Goal: Task Accomplishment & Management: Complete application form

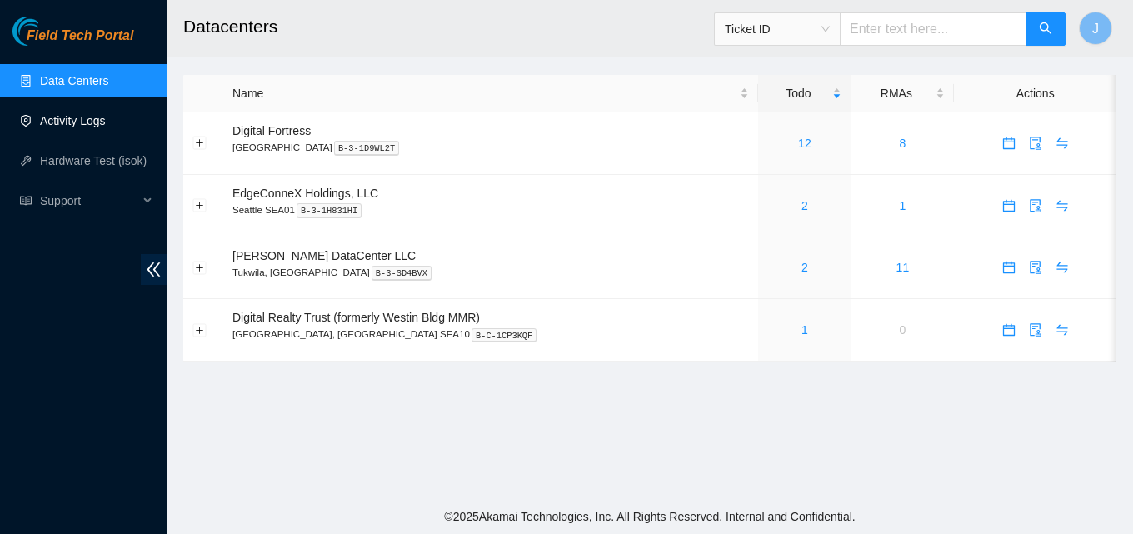
click at [59, 114] on link "Activity Logs" at bounding box center [73, 120] width 66 height 13
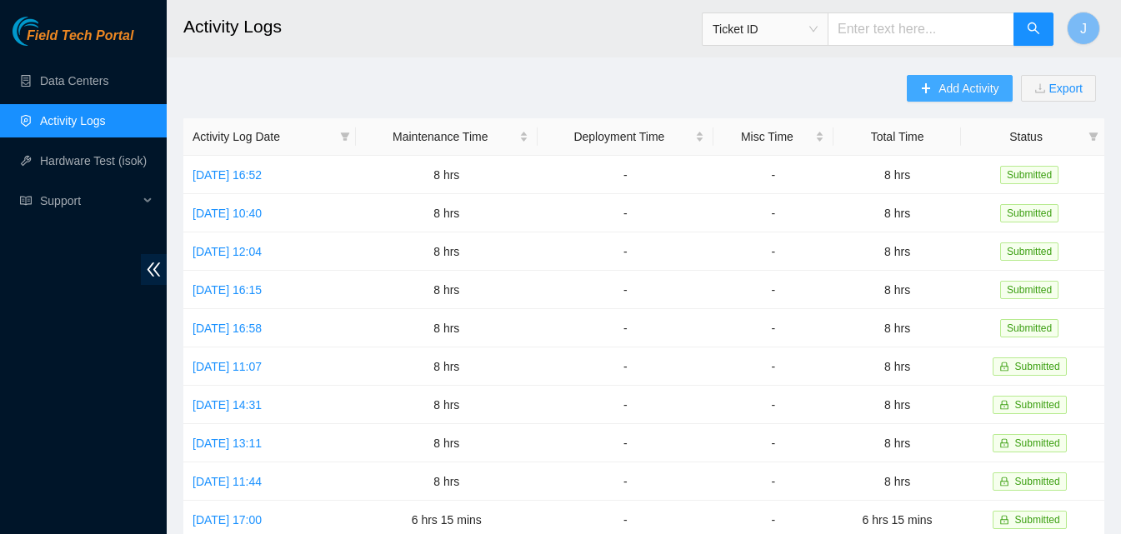
click at [991, 77] on button "Add Activity" at bounding box center [958, 88] width 105 height 27
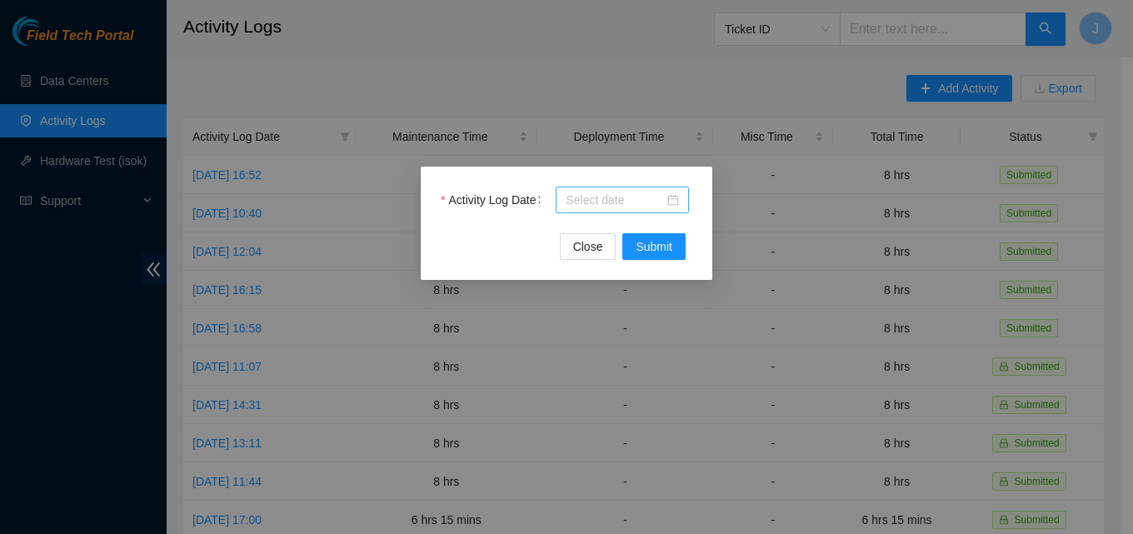
click at [609, 208] on input "Activity Log Date" at bounding box center [615, 200] width 98 height 18
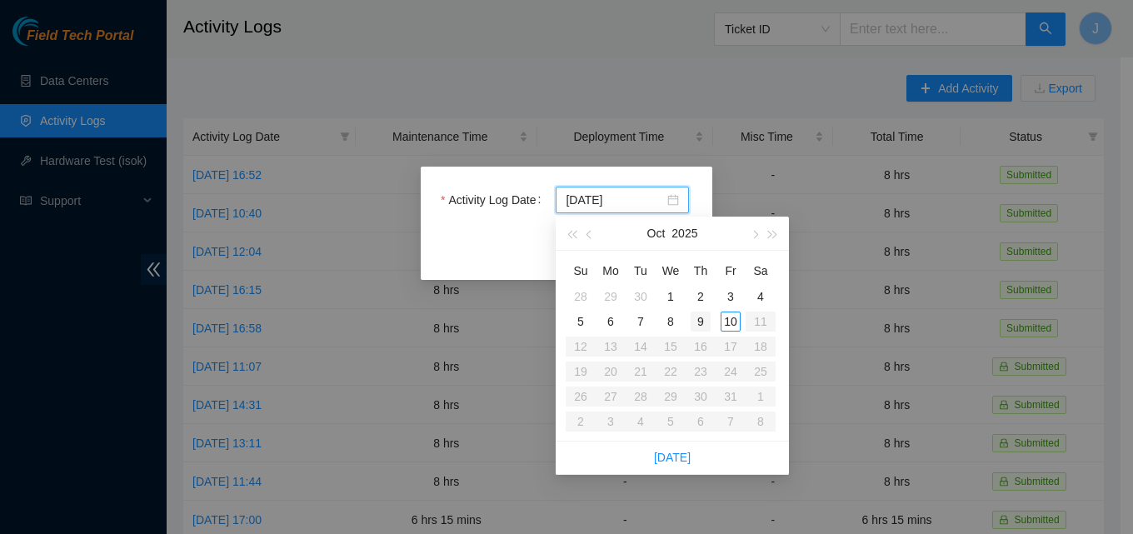
type input "[DATE]"
click at [736, 316] on div "10" at bounding box center [731, 322] width 20 height 20
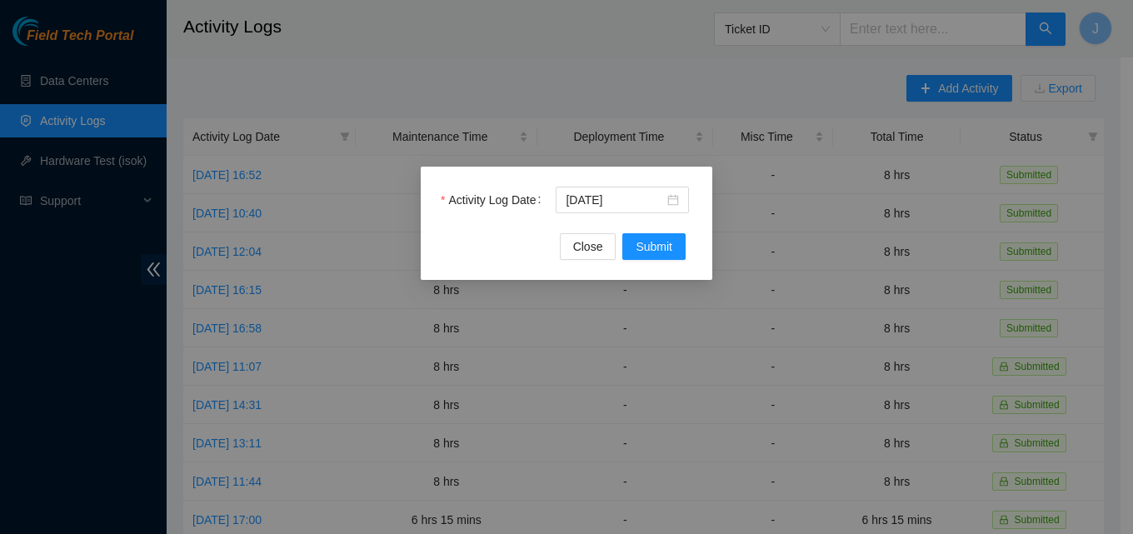
click at [652, 262] on div "Activity Log Date [DATE] Close Submit" at bounding box center [567, 223] width 292 height 113
click at [652, 247] on span "Submit" at bounding box center [654, 246] width 37 height 18
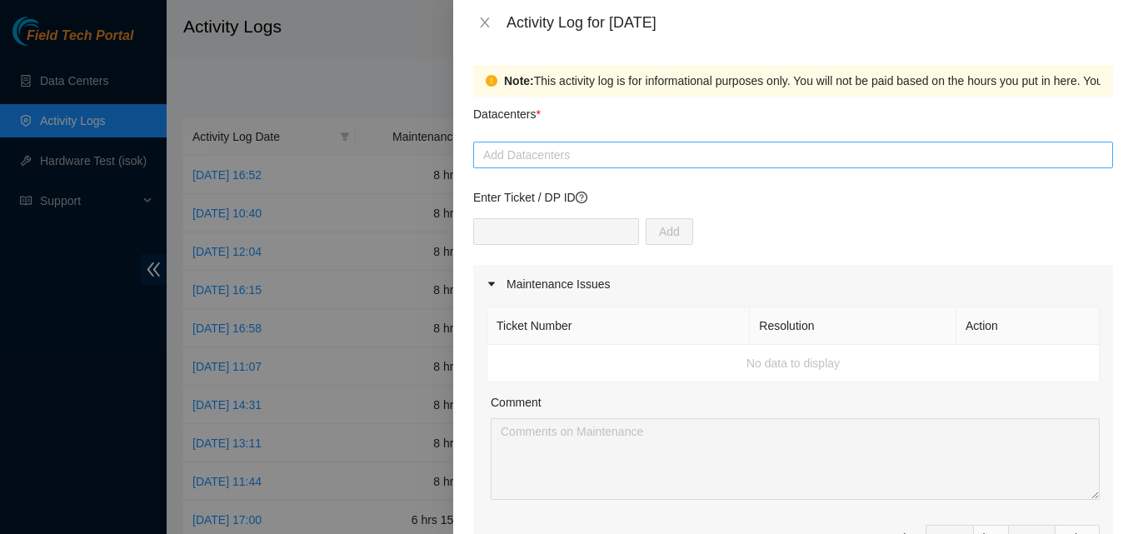
click at [549, 160] on div at bounding box center [793, 155] width 632 height 20
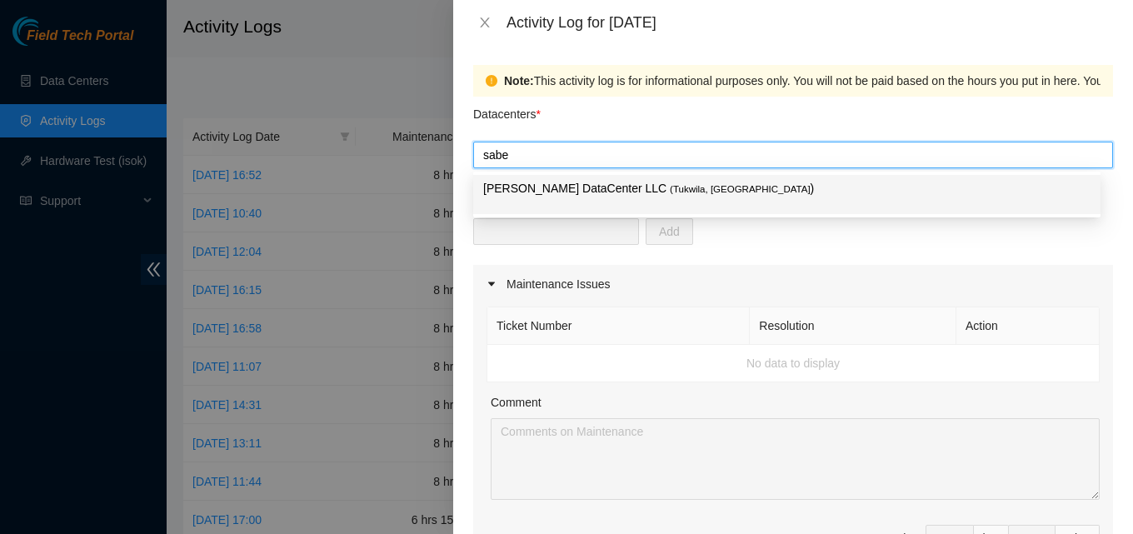
type input "[PERSON_NAME]"
click at [796, 187] on p "[PERSON_NAME] DataCenter LLC ( [GEOGRAPHIC_DATA], [GEOGRAPHIC_DATA] )" at bounding box center [786, 188] width 607 height 19
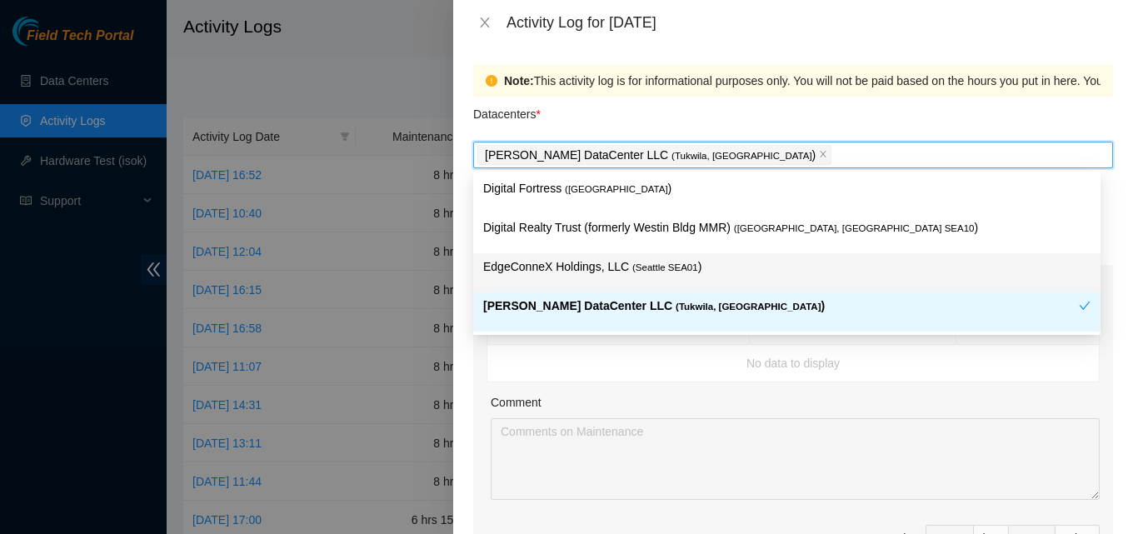
click at [602, 275] on p "EdgeConneX Holdings, LLC ( [GEOGRAPHIC_DATA] )" at bounding box center [786, 266] width 607 height 19
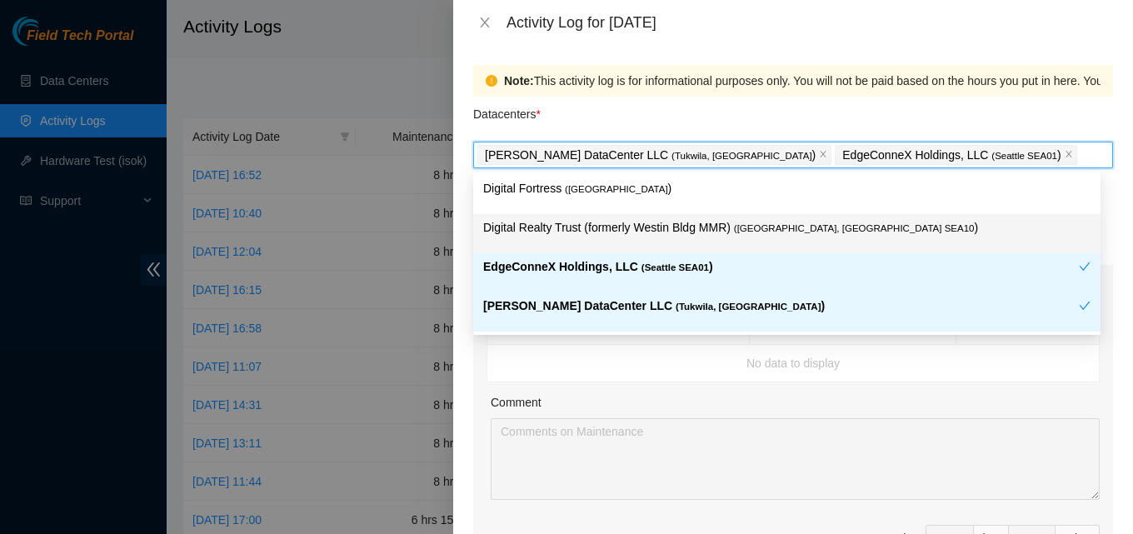
click at [730, 230] on p "Digital Realty Trust (formerly Westin Bldg MMR) ( [GEOGRAPHIC_DATA], [GEOGRAPHI…" at bounding box center [786, 227] width 607 height 19
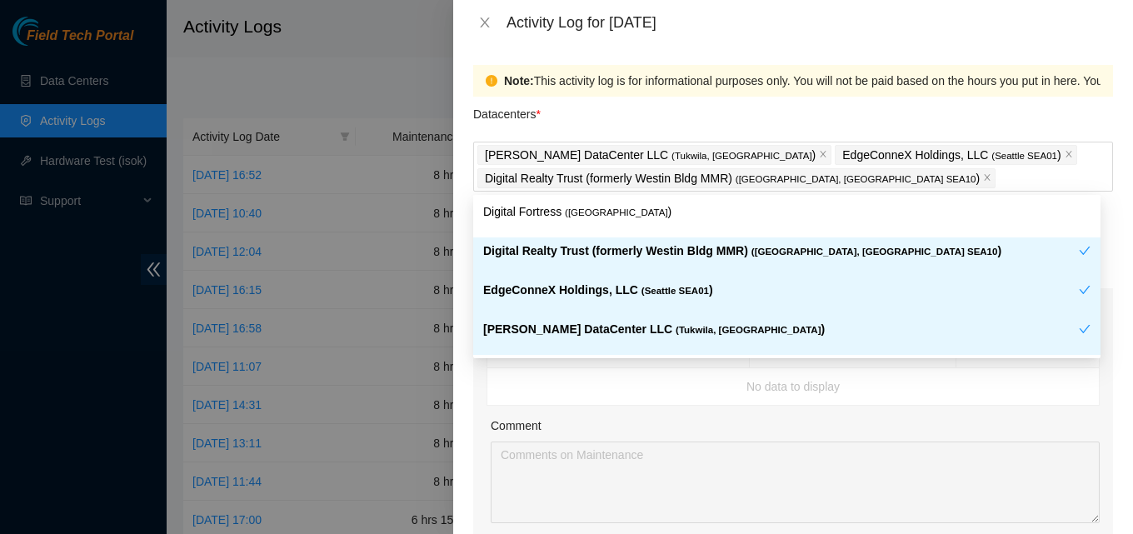
click at [627, 387] on td "No data to display" at bounding box center [793, 386] width 612 height 37
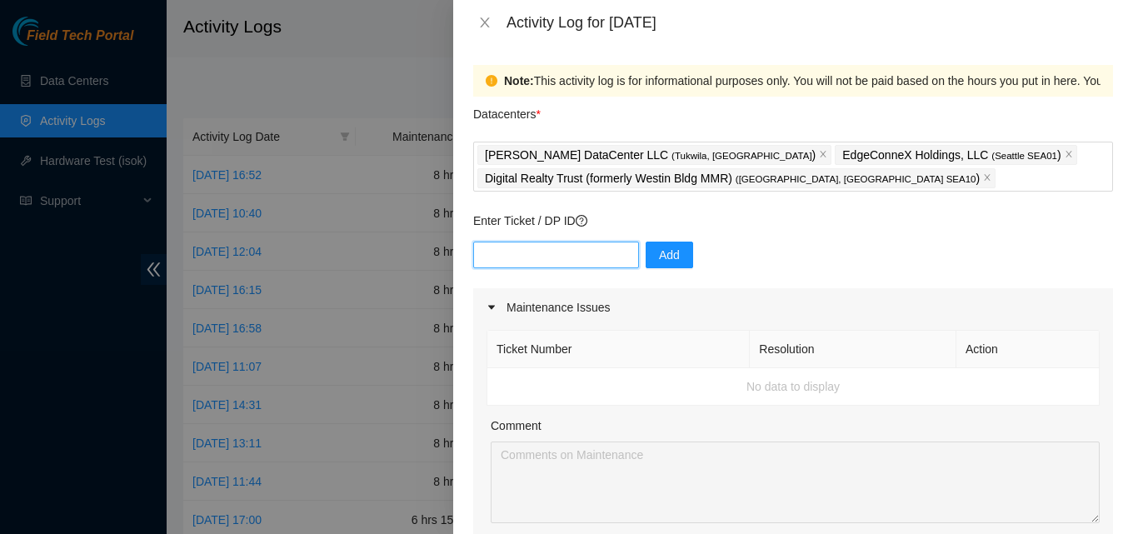
click at [553, 260] on input "text" at bounding box center [556, 255] width 166 height 27
paste input "B-V-5XLQN7I"
type input "B-V-5XLQN7I"
click at [659, 249] on span "Add" at bounding box center [669, 255] width 21 height 18
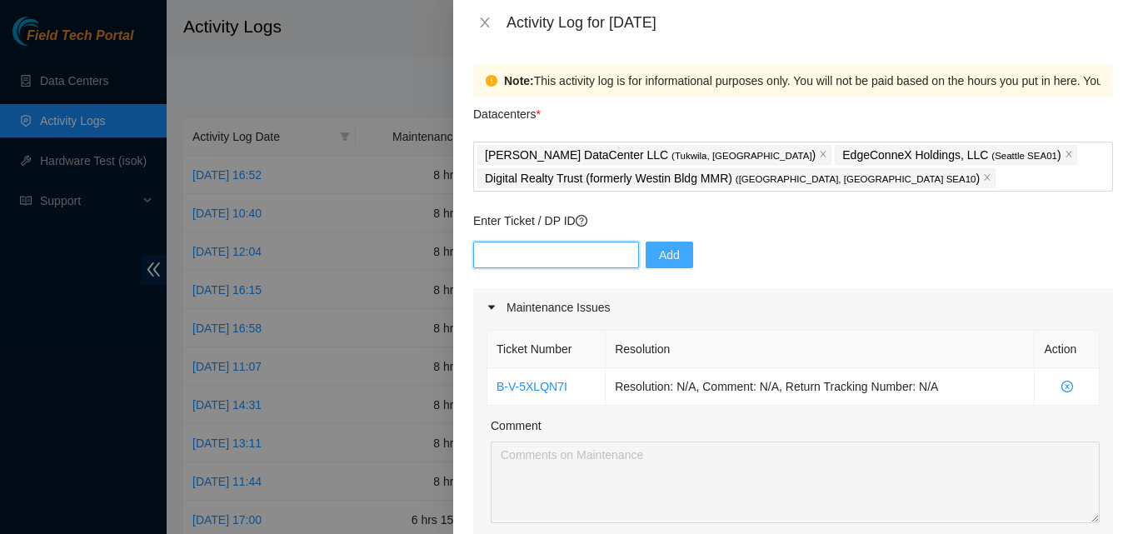
click at [532, 245] on input "text" at bounding box center [556, 255] width 166 height 27
paste input "B-W-13W4O14"
type input "B-W-13W4O14"
click at [670, 259] on button "Add" at bounding box center [669, 255] width 47 height 27
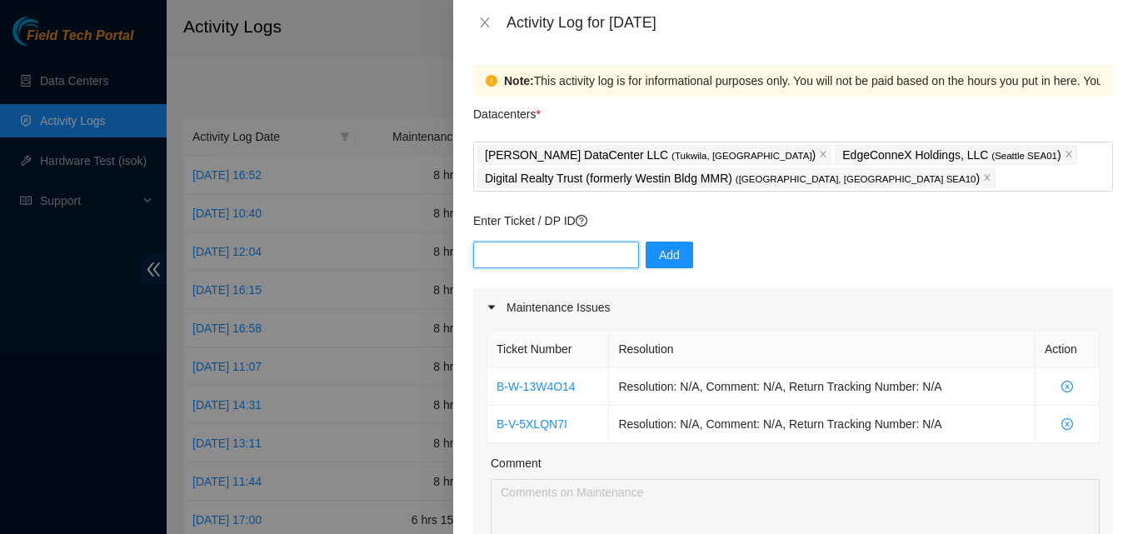
click at [481, 263] on input "text" at bounding box center [556, 255] width 166 height 27
paste input "B-W-13LBILL"
type input "B-W-13LBILL"
click at [646, 261] on button "Add" at bounding box center [669, 255] width 47 height 27
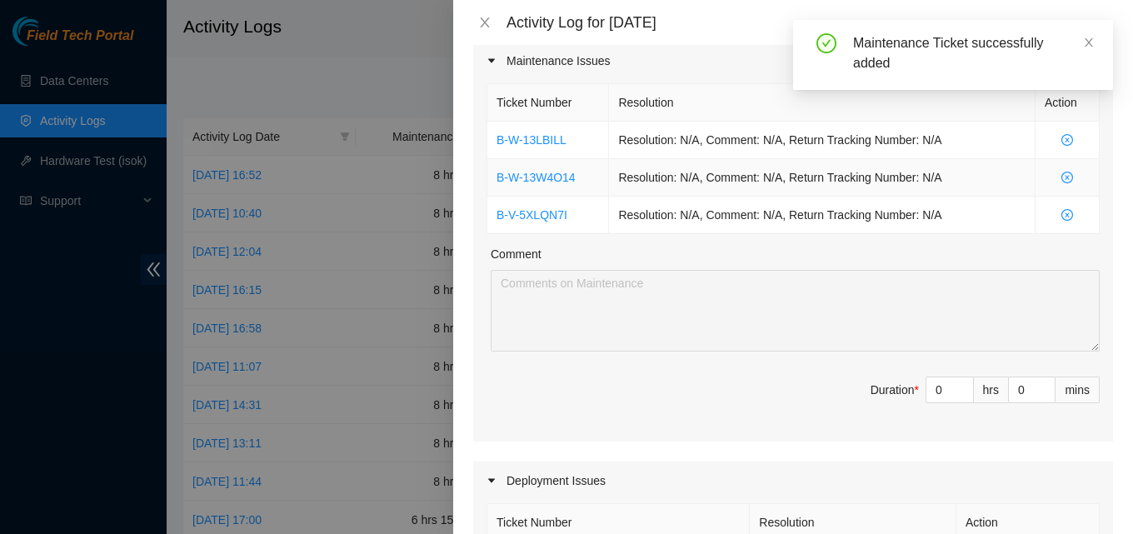
scroll to position [250, 0]
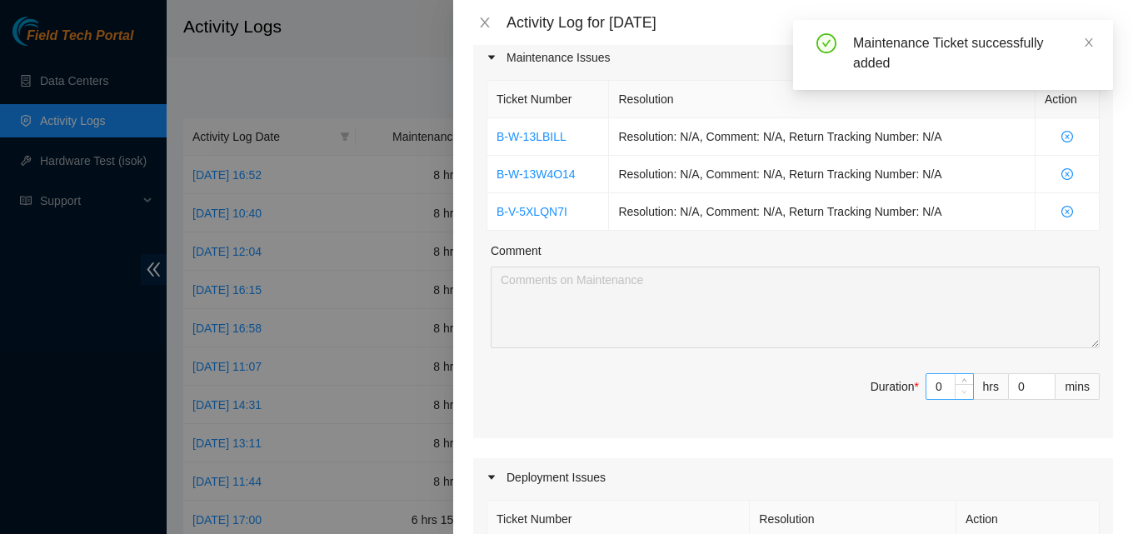
click at [955, 396] on span "Decrease Value" at bounding box center [964, 391] width 18 height 15
click at [930, 389] on input "0" at bounding box center [949, 386] width 47 height 25
type input "8"
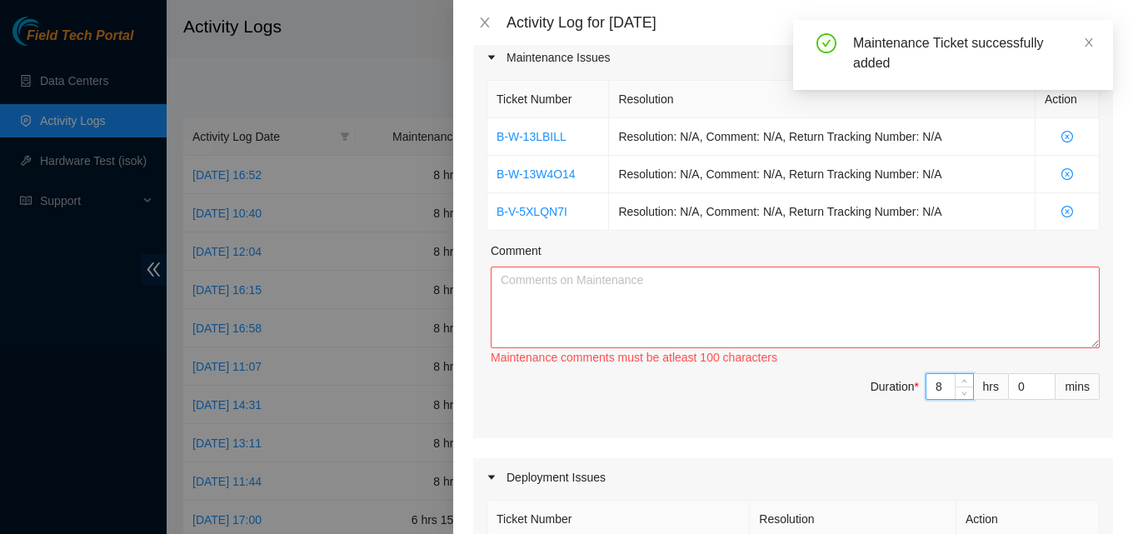
type input "8"
drag, startPoint x: 858, startPoint y: 312, endPoint x: 887, endPoint y: 302, distance: 30.8
click at [864, 310] on textarea "Comment" at bounding box center [795, 308] width 609 height 82
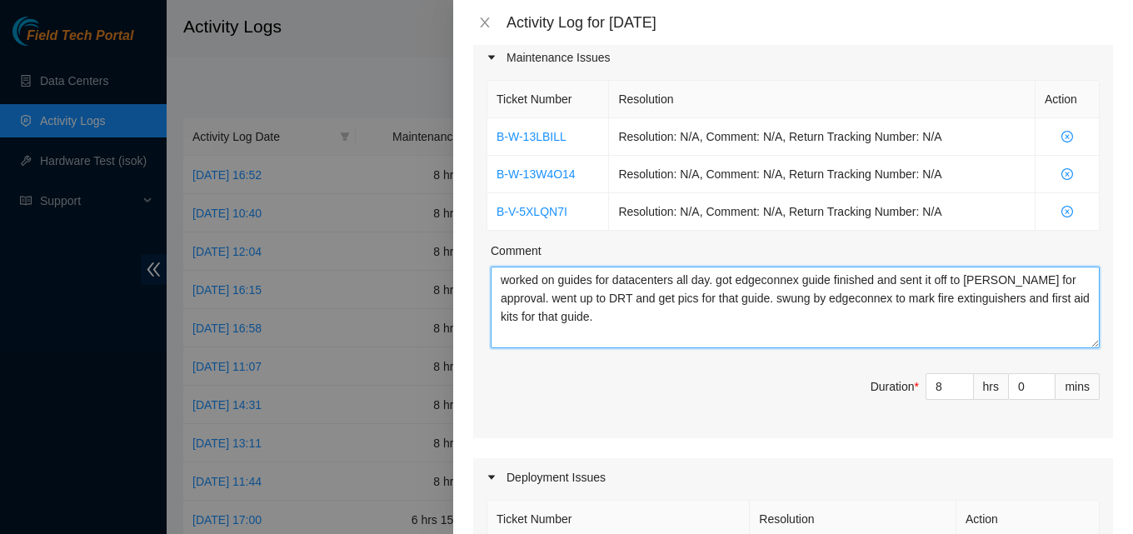
type textarea "worked on guides for datacenters all day. got edgeconnex guide finished and sen…"
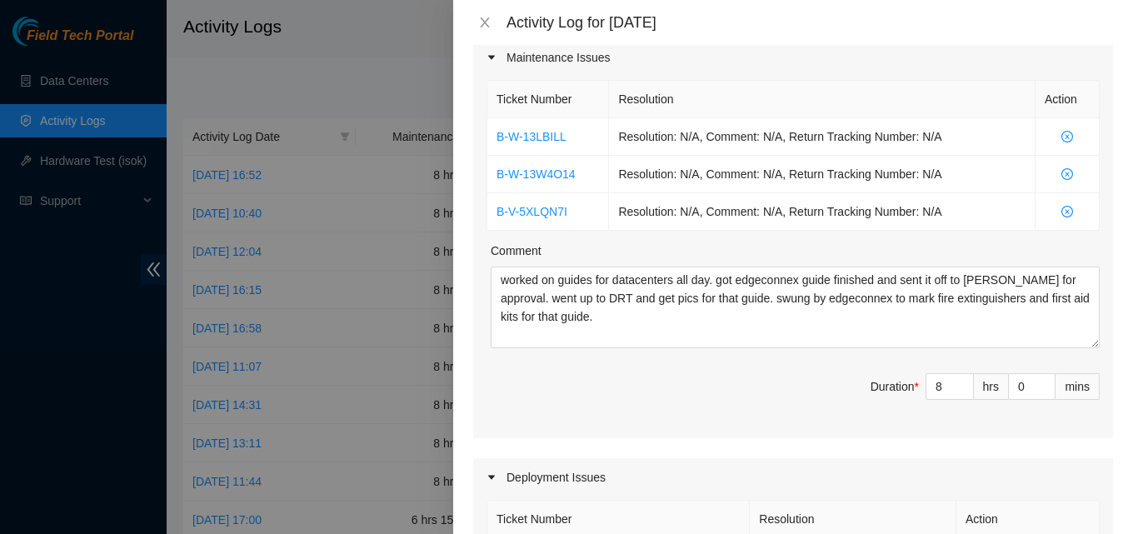
drag, startPoint x: 808, startPoint y: 299, endPoint x: 710, endPoint y: 367, distance: 119.7
click at [710, 367] on div "Ticket Number Resolution Action B-W-13LBILL Resolution: N/A, Comment: N/A, Retu…" at bounding box center [793, 258] width 640 height 362
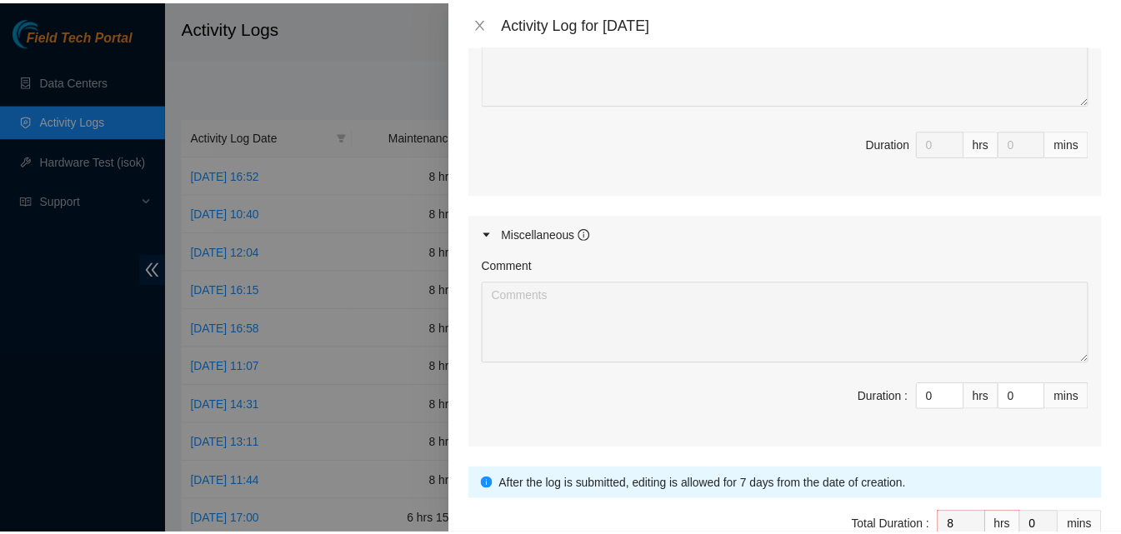
scroll to position [935, 0]
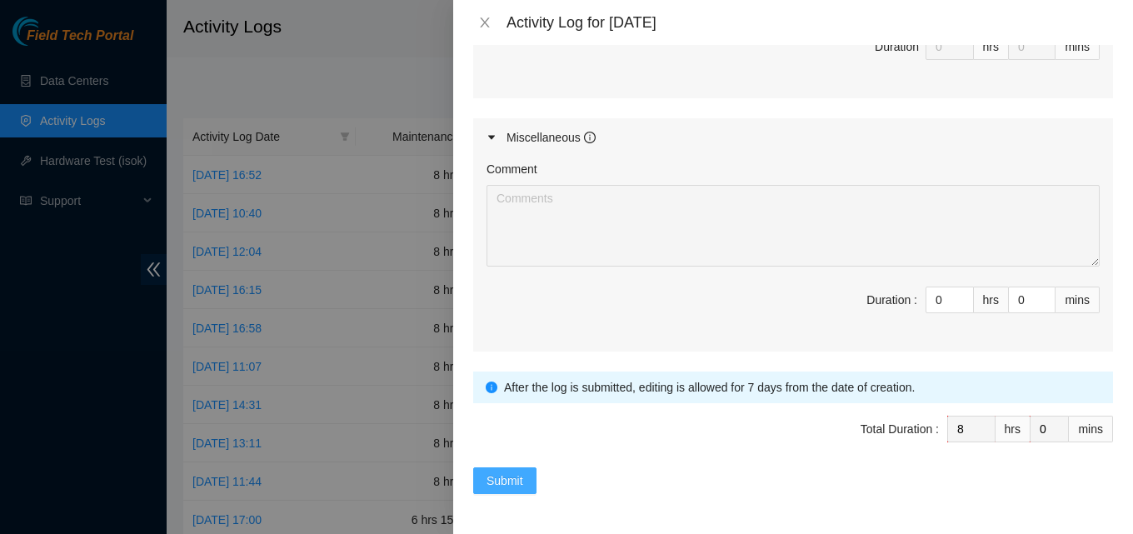
click at [530, 479] on button "Submit" at bounding box center [504, 480] width 63 height 27
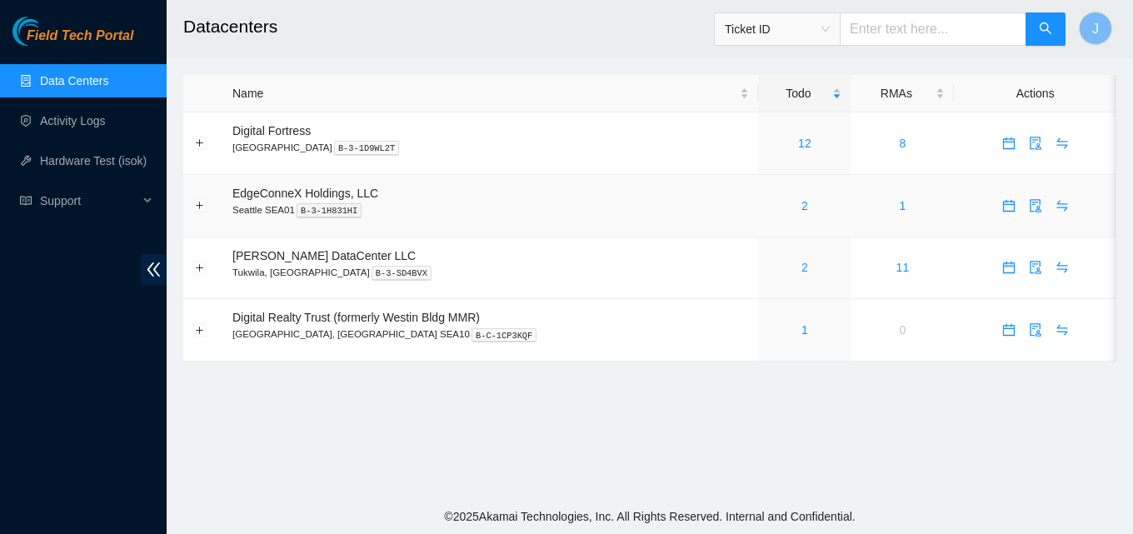
click at [768, 202] on div "2" at bounding box center [804, 206] width 74 height 18
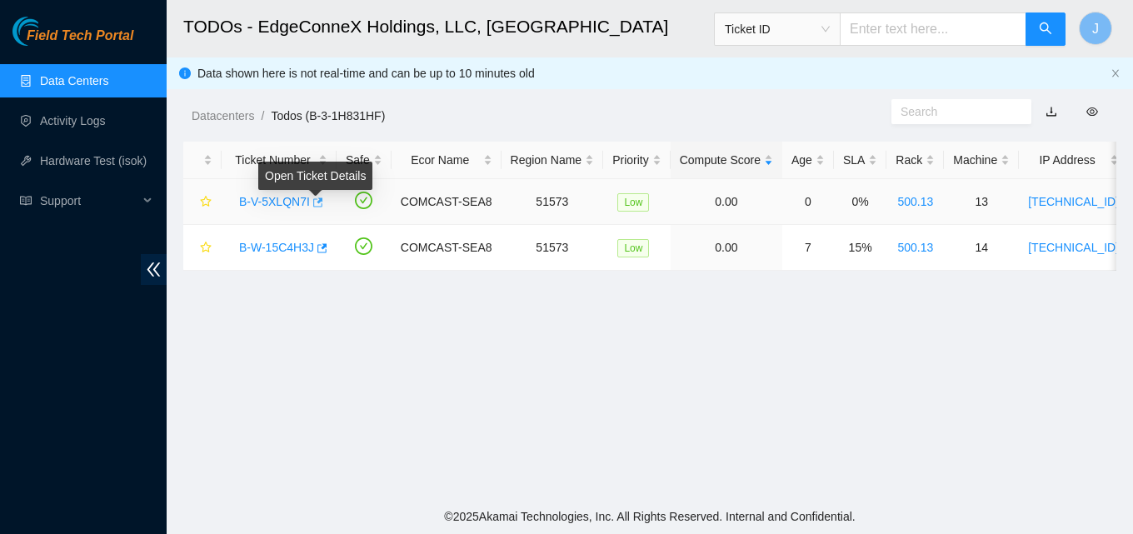
click at [319, 199] on body "Field Tech Portal Data Centers Activity Logs Hardware Test (isok) Support TODOs…" at bounding box center [566, 267] width 1133 height 534
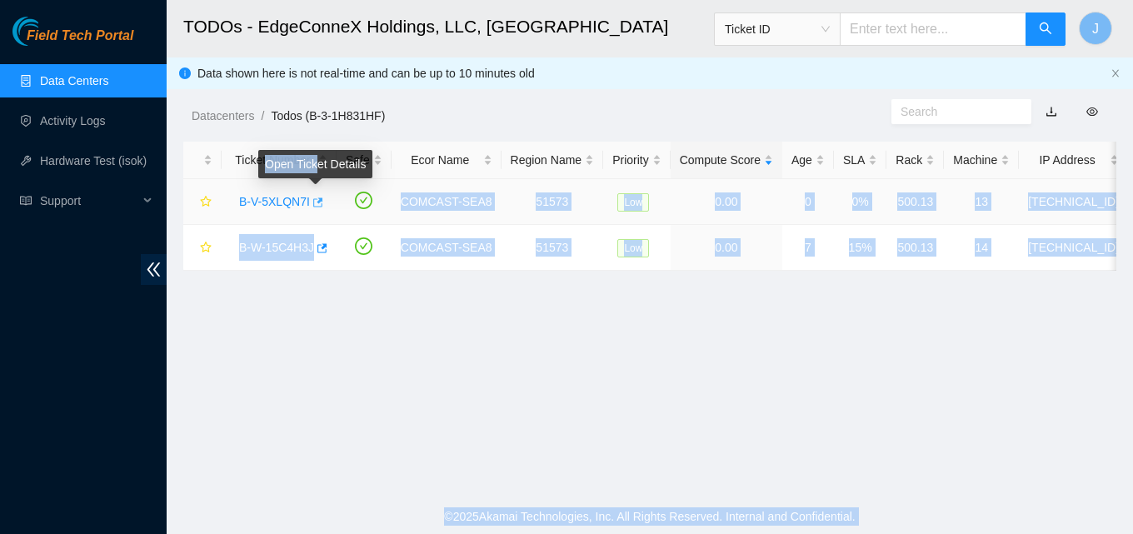
click at [316, 203] on icon "button" at bounding box center [317, 203] width 12 height 12
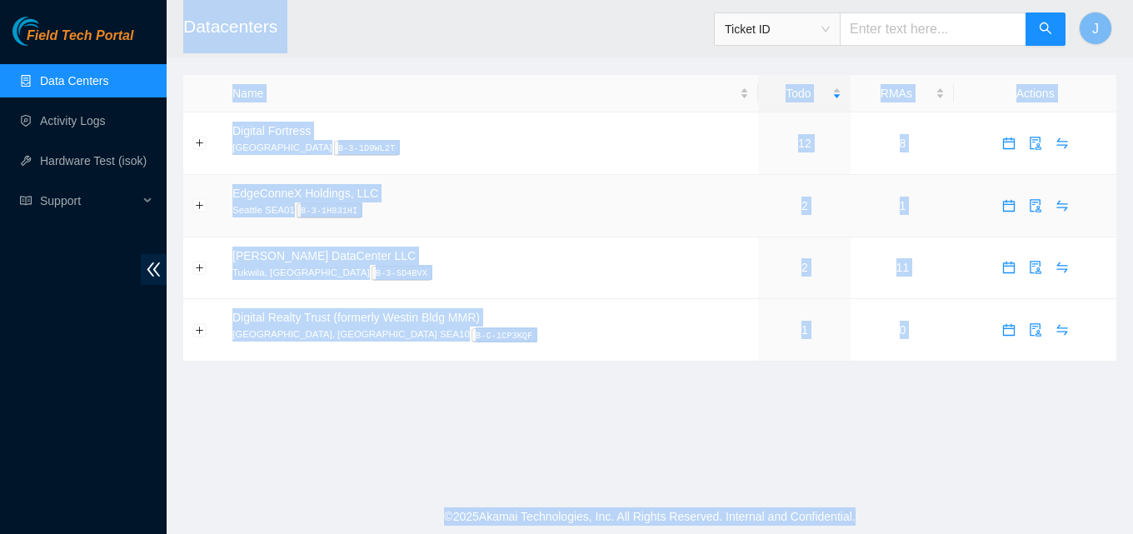
click at [514, 212] on p "Seattle SEA01 B-3-1H831HI" at bounding box center [490, 209] width 517 height 15
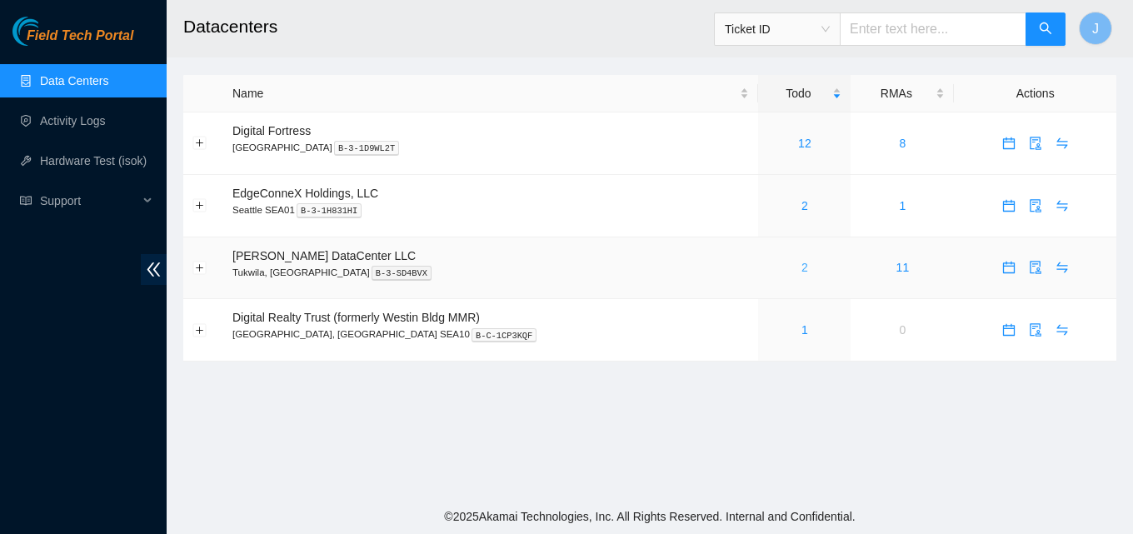
click at [802, 267] on link "2" at bounding box center [805, 267] width 7 height 13
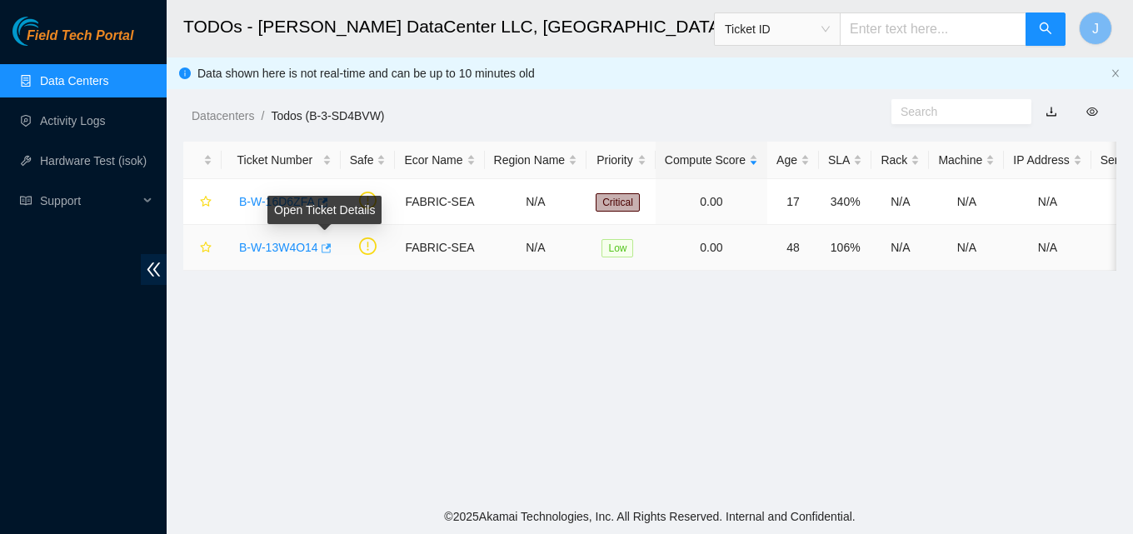
click at [328, 248] on icon "button" at bounding box center [325, 248] width 12 height 12
click at [57, 87] on link "Data Centers" at bounding box center [74, 80] width 68 height 13
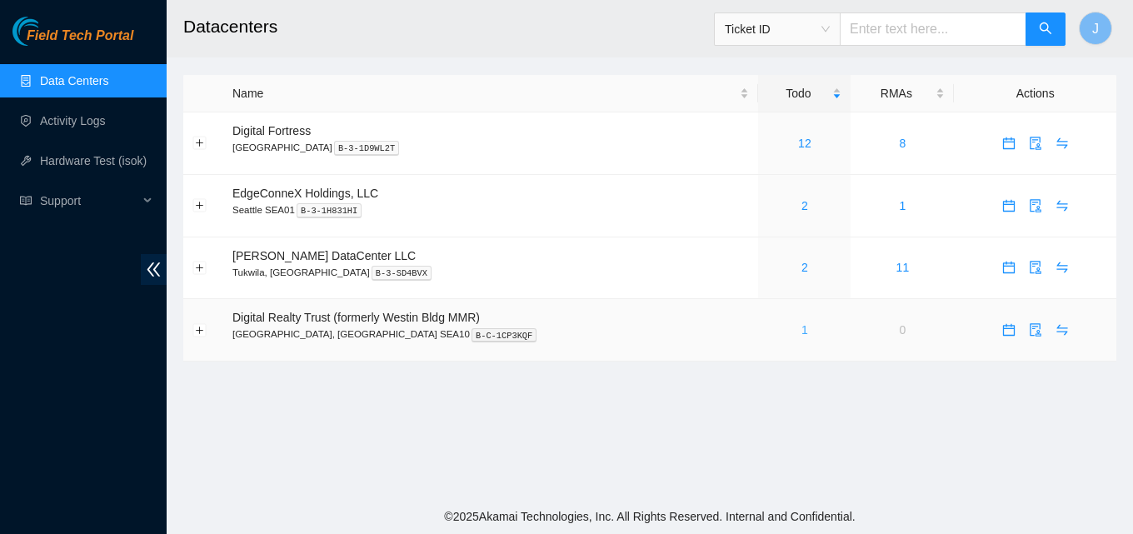
click at [802, 330] on link "1" at bounding box center [805, 329] width 7 height 13
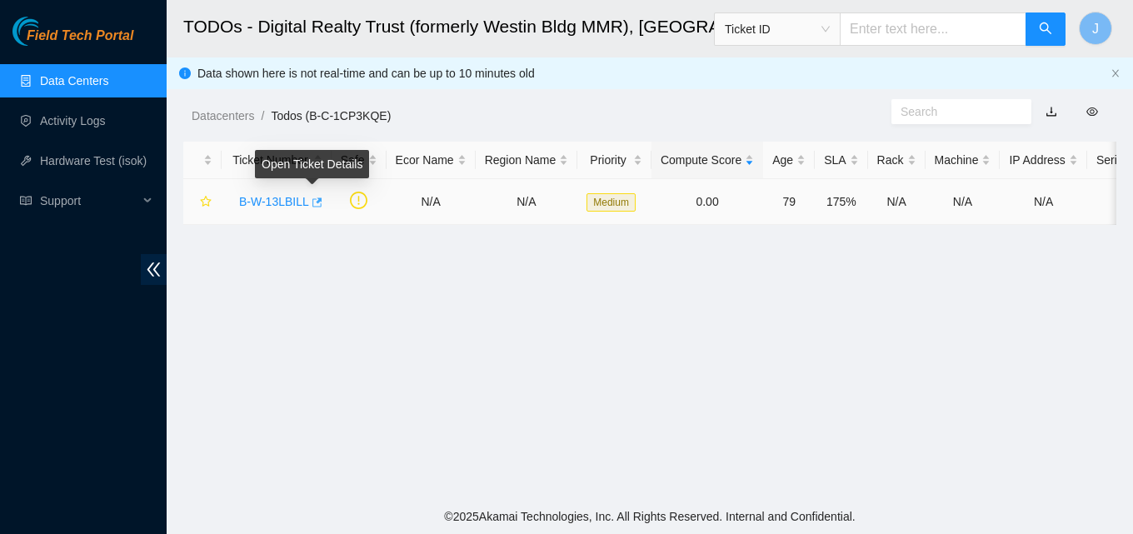
click at [312, 207] on icon "button" at bounding box center [316, 203] width 12 height 12
